Goal: Transaction & Acquisition: Subscribe to service/newsletter

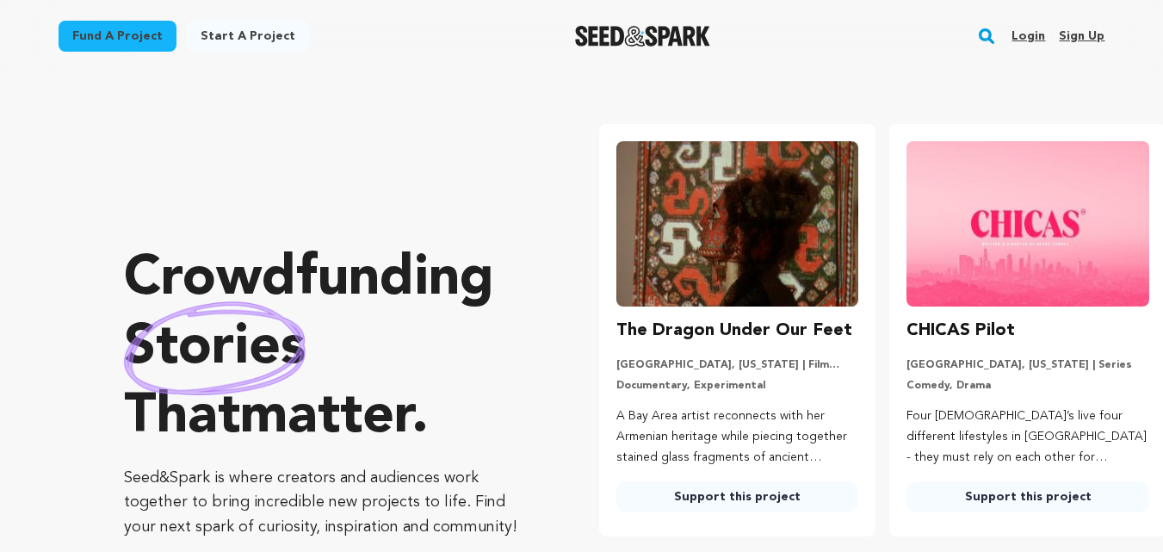
click at [1101, 36] on link "Sign up" at bounding box center [1082, 36] width 46 height 28
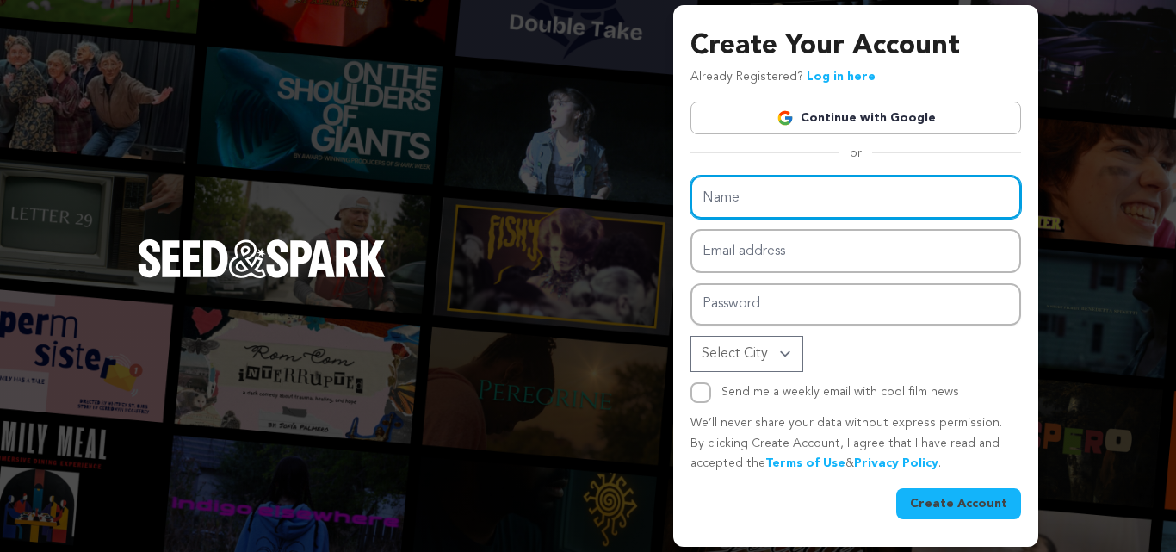
drag, startPoint x: 744, startPoint y: 191, endPoint x: 753, endPoint y: 208, distance: 18.5
click at [744, 191] on input "Name" at bounding box center [856, 198] width 331 height 44
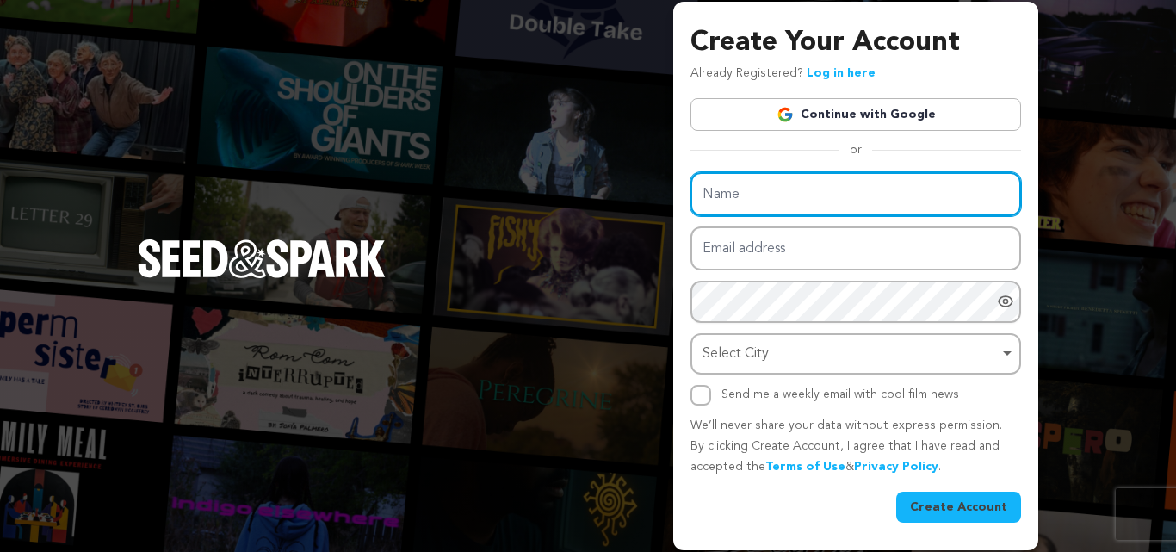
paste input "Naz Law | Civil Litigation | Commercial Litigation| Immigration"
type input "Naz Law | Civil Litigation | Commercial Litigation| Immigration"
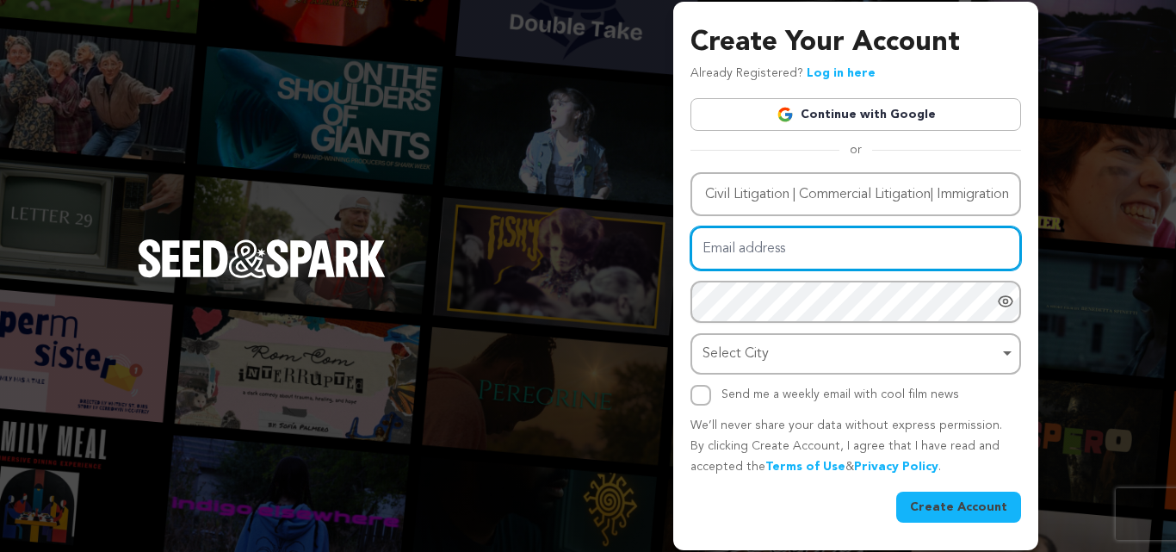
drag, startPoint x: 735, startPoint y: 269, endPoint x: 743, endPoint y: 272, distance: 9.3
click at [735, 269] on input "Email address" at bounding box center [856, 248] width 331 height 44
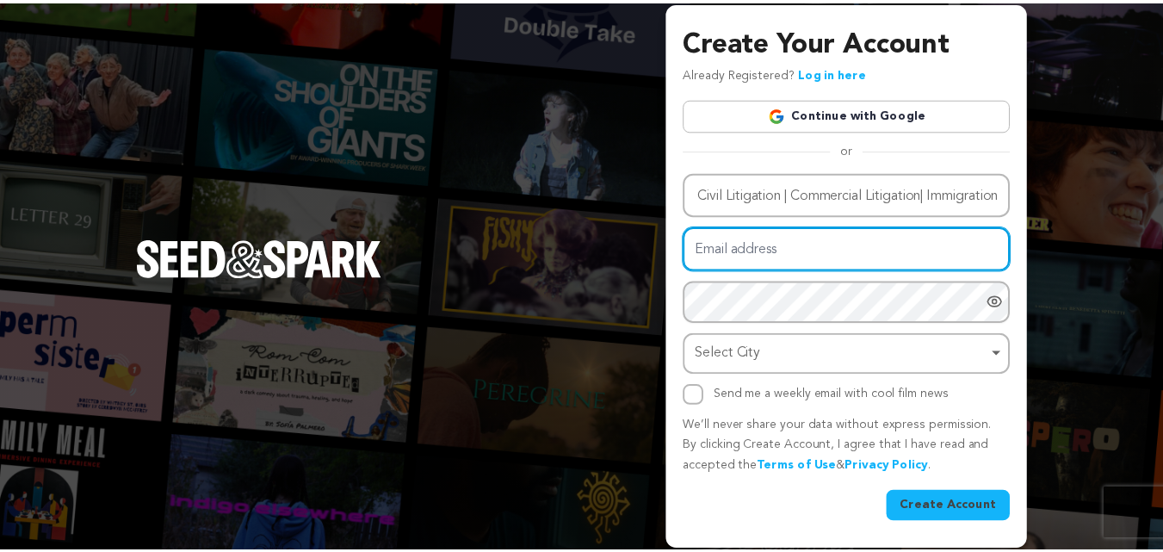
scroll to position [0, 0]
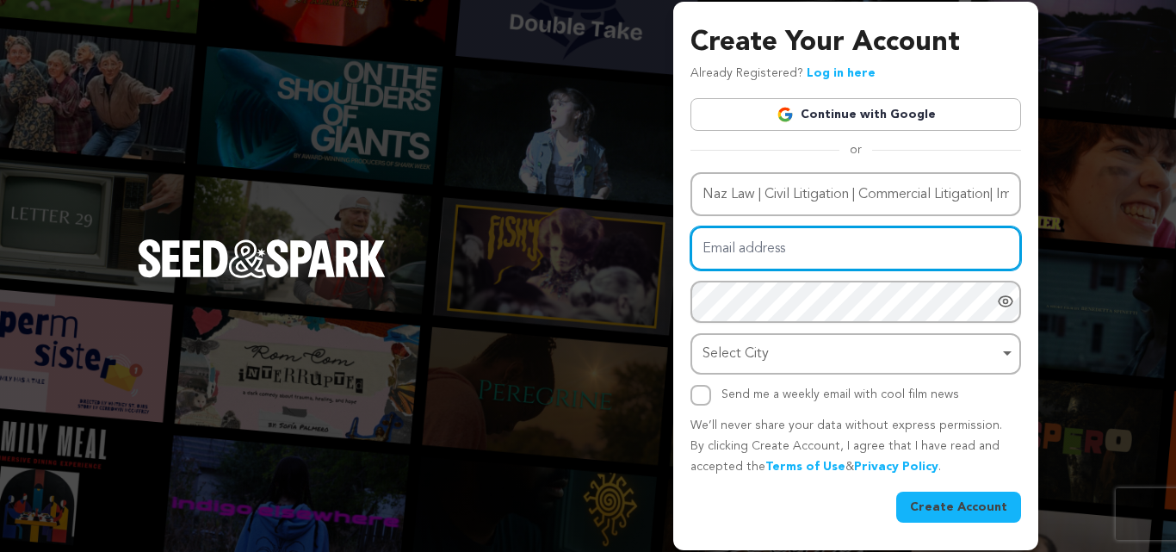
paste input "https://doodleordie.com/profile/nazlaw3"
type input "https://doodleordie.com/profile/nazlaw3"
paste input "https://doodleordie.com/profile/nazlaw3"
type input "https://doodleordie.com/profile/nazlaw3"
paste input "reheni@cyclelove.cc"
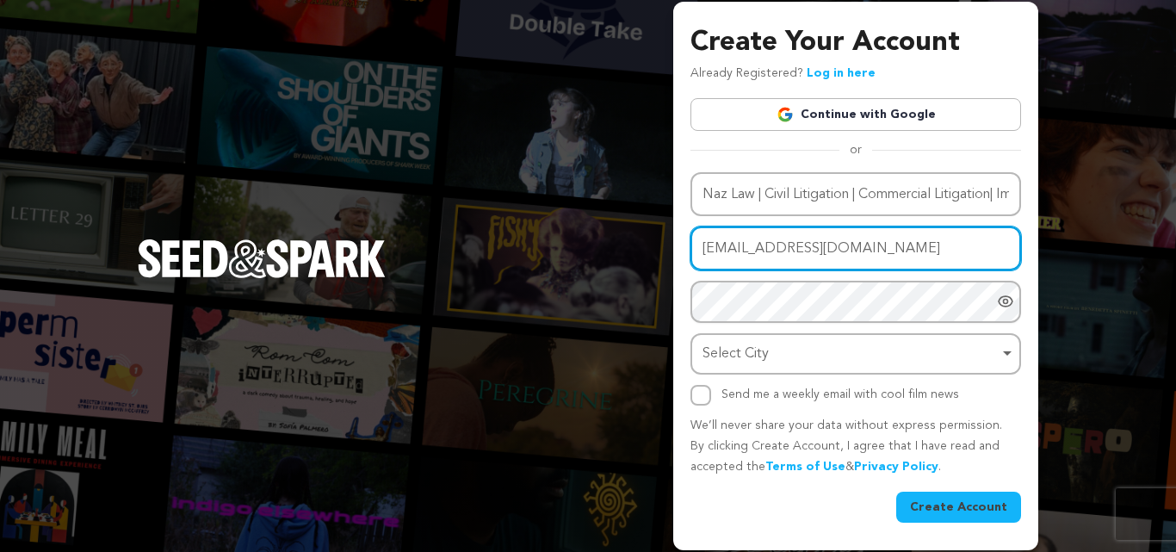
type input "reheni@cyclelove.cc"
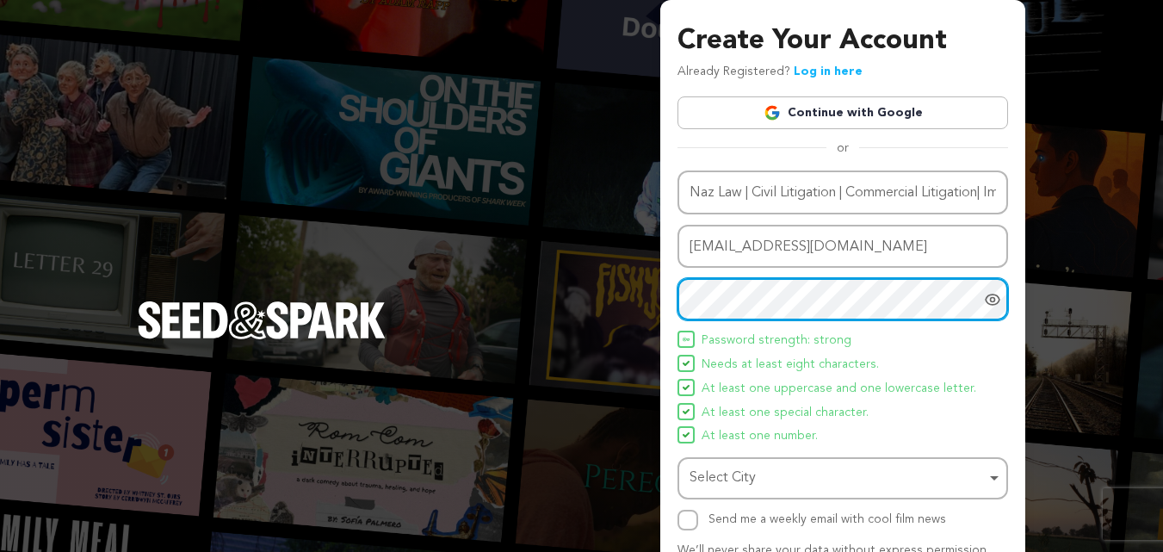
scroll to position [122, 0]
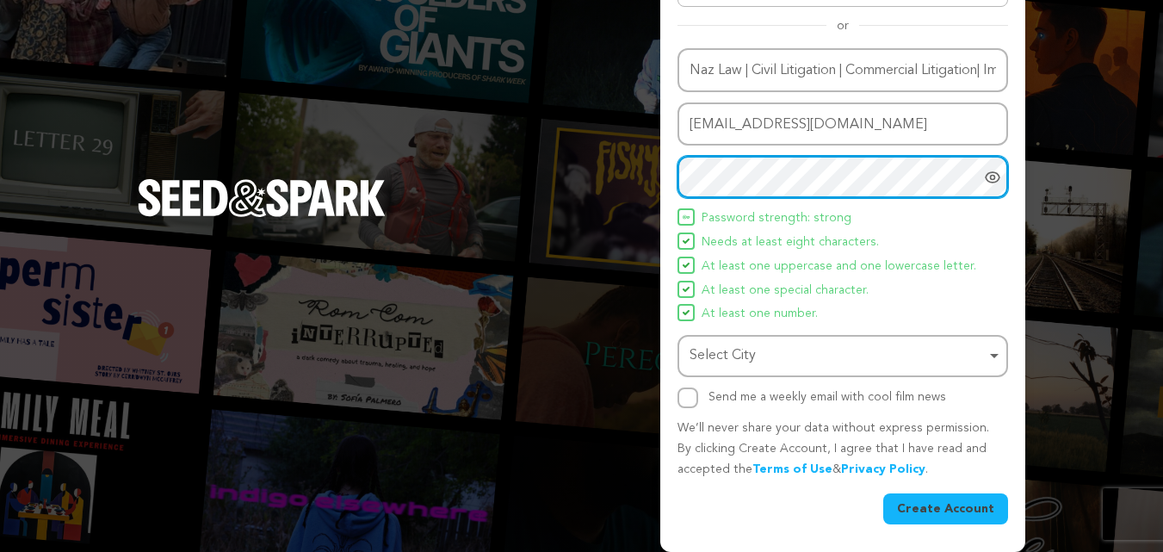
click at [714, 344] on div "Select City Remove item" at bounding box center [838, 356] width 296 height 25
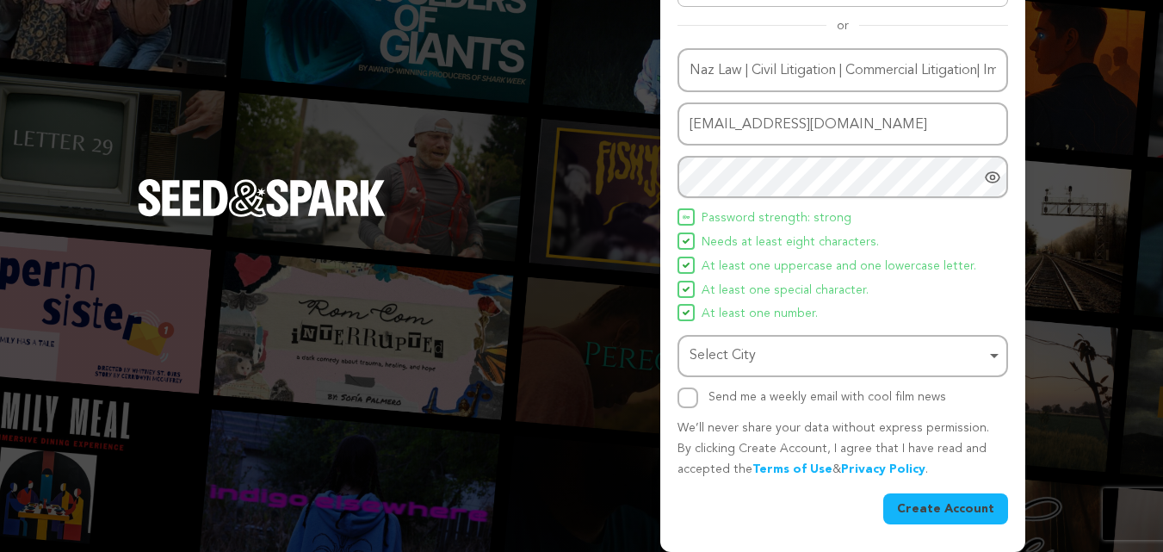
click at [772, 349] on div "Select City Remove item" at bounding box center [838, 356] width 296 height 25
paste input "Brampton"
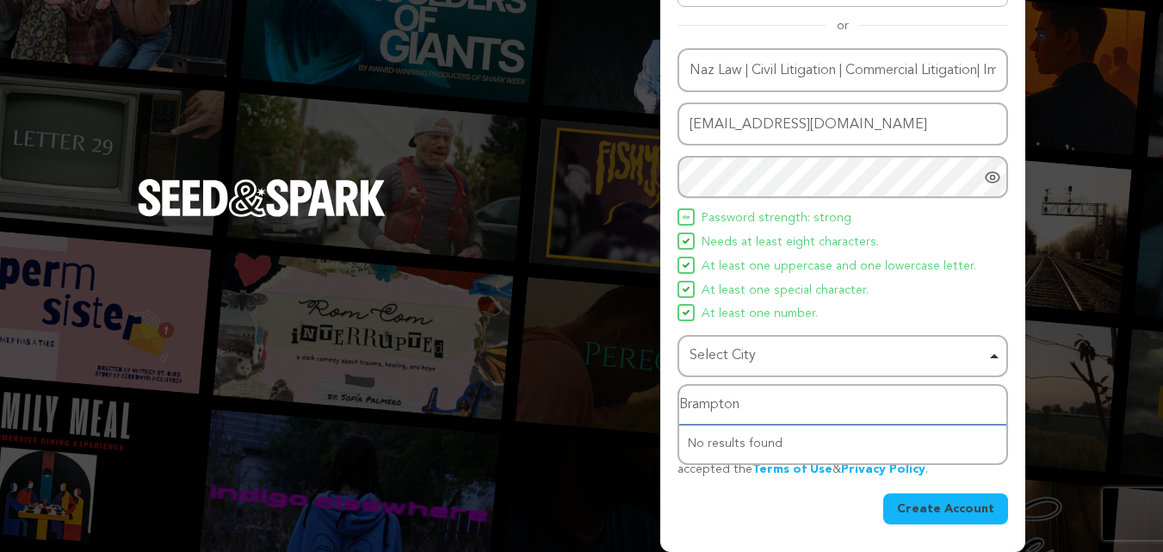
type input "Brampton"
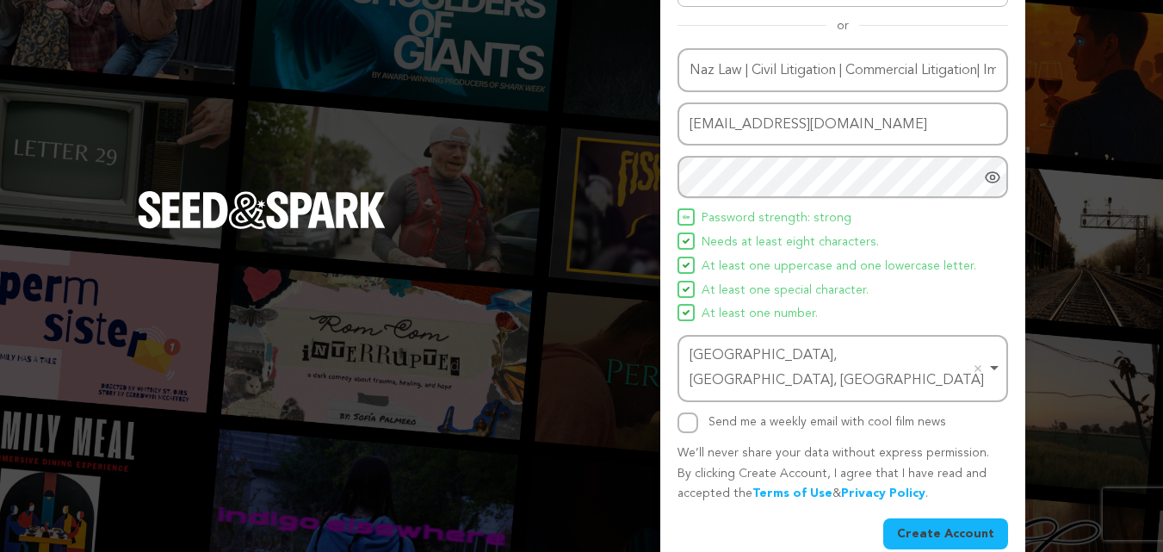
click at [924, 493] on div "Name Naz Law | Civil Litigation | Commercial Litigation| Immigration Email addr…" at bounding box center [843, 298] width 331 height 501
click at [964, 487] on div "Name Naz Law | Civil Litigation | Commercial Litigation| Immigration Email addr…" at bounding box center [843, 298] width 331 height 501
click at [964, 518] on button "Create Account" at bounding box center [946, 533] width 125 height 31
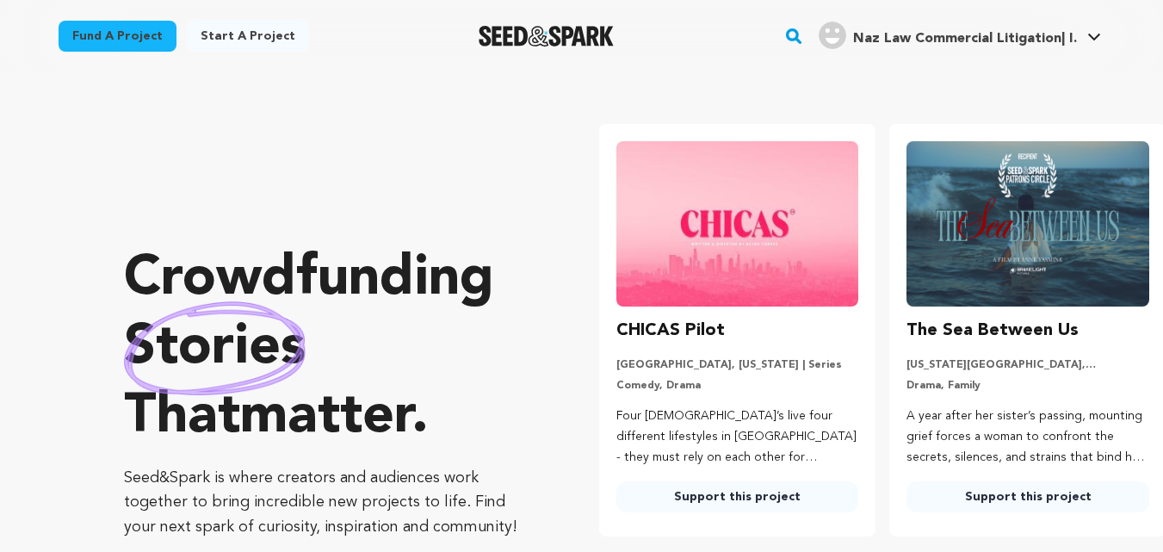
click at [946, 33] on span "Naz Law Commercial Litigation| I." at bounding box center [965, 39] width 224 height 14
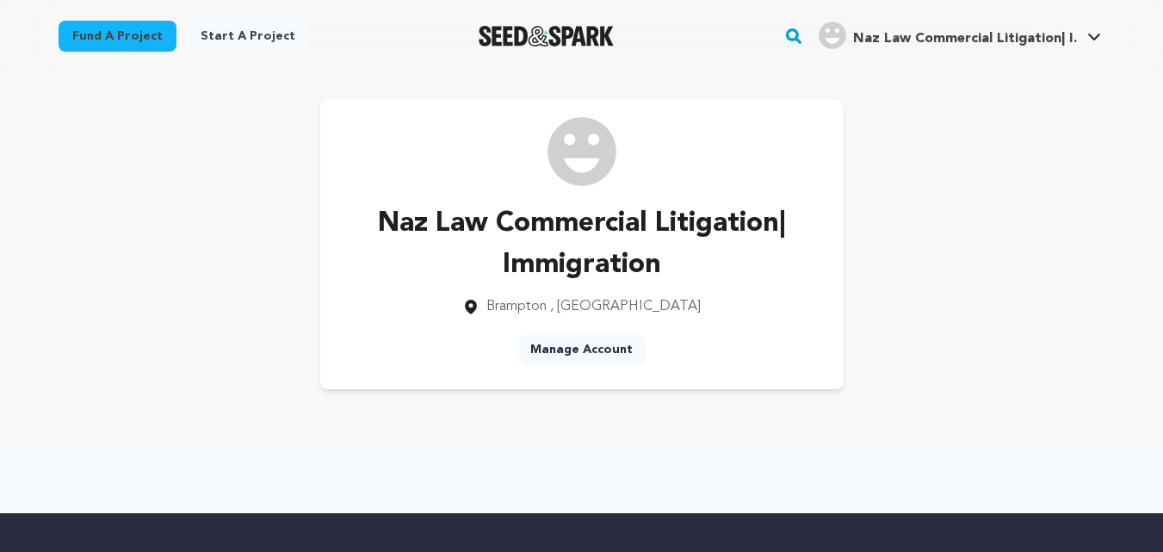
click at [1109, 193] on div "Naz Law Commercial Litigation| Immigration [GEOGRAPHIC_DATA] , [GEOGRAPHIC_DATA…" at bounding box center [582, 244] width 1102 height 344
click at [986, 50] on span "Naz Law Commercial Litigation| I. Naz Law Commercial Litigation| I." at bounding box center [960, 36] width 289 height 36
click at [865, 39] on span "Naz Law Commercial Litigation| I." at bounding box center [965, 39] width 224 height 14
